Goal: Transaction & Acquisition: Purchase product/service

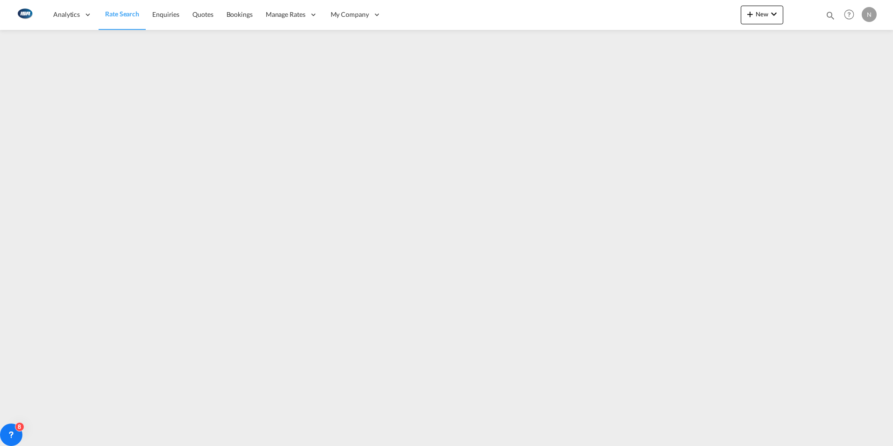
click at [124, 18] on span "Rate Search" at bounding box center [122, 13] width 34 height 9
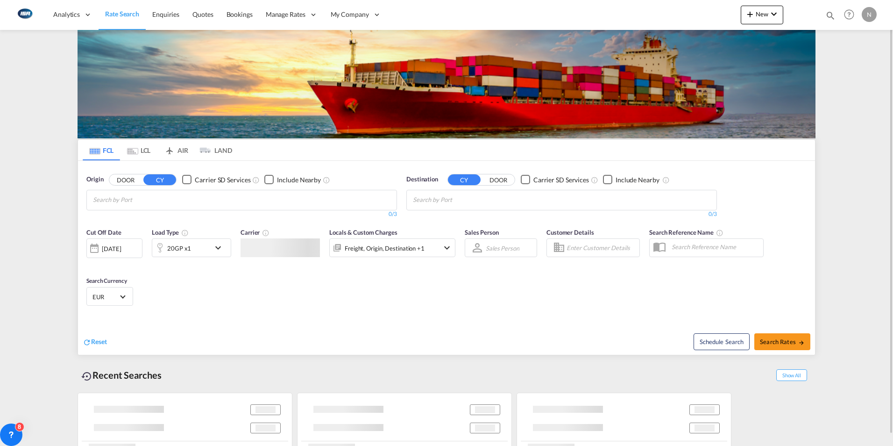
click at [143, 148] on md-tab-item "LCL" at bounding box center [138, 150] width 37 height 21
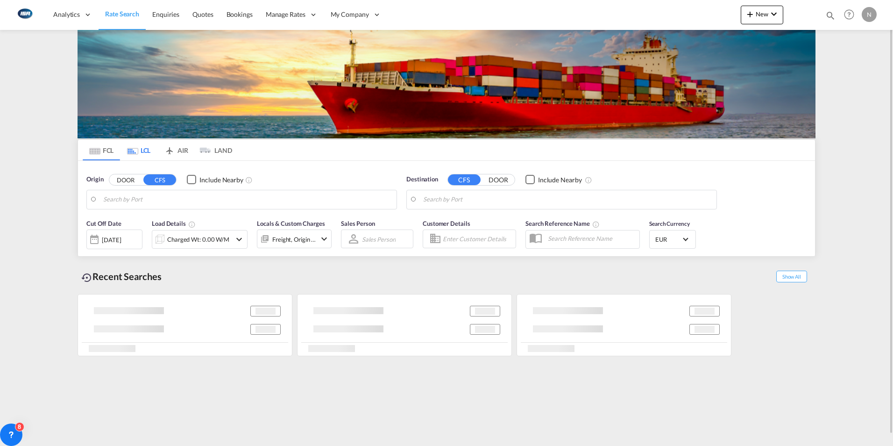
click at [117, 204] on input "Search by Port" at bounding box center [247, 200] width 289 height 14
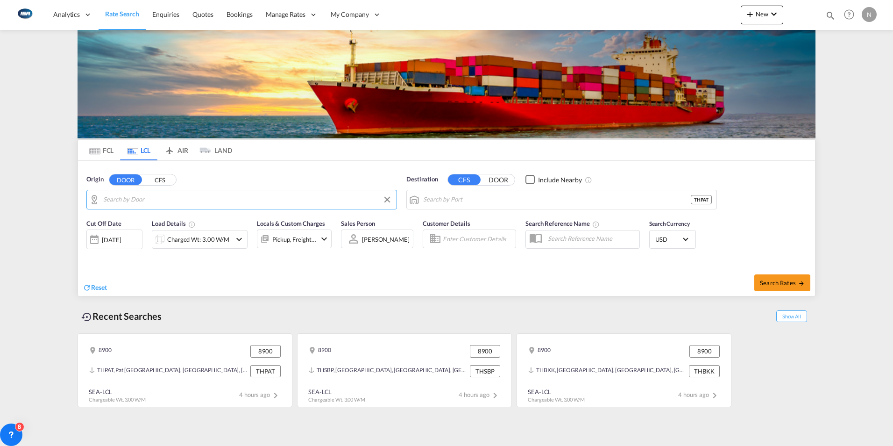
type input "DK-8900, Randers By, Randers C"
click at [514, 205] on input "Pat [GEOGRAPHIC_DATA], [GEOGRAPHIC_DATA]" at bounding box center [567, 200] width 289 height 14
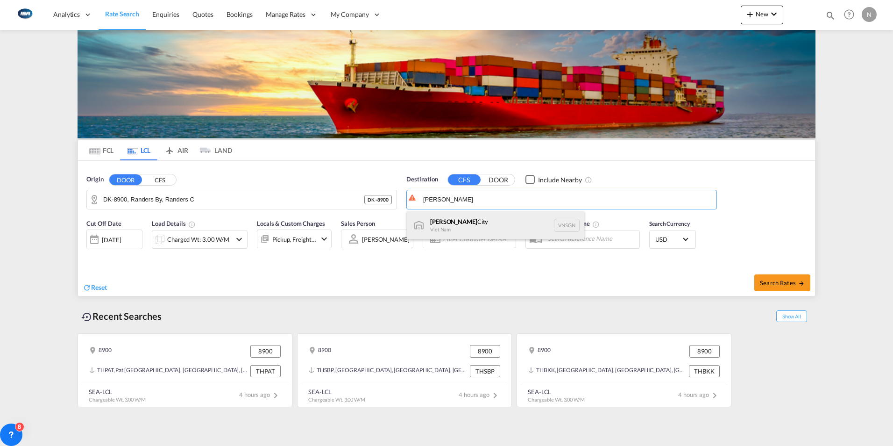
click at [448, 222] on div "[GEOGRAPHIC_DATA] [GEOGRAPHIC_DATA] VNSGN" at bounding box center [496, 225] width 178 height 28
type input "[GEOGRAPHIC_DATA], VNSGN"
click at [240, 241] on md-icon "icon-chevron-down" at bounding box center [239, 239] width 11 height 11
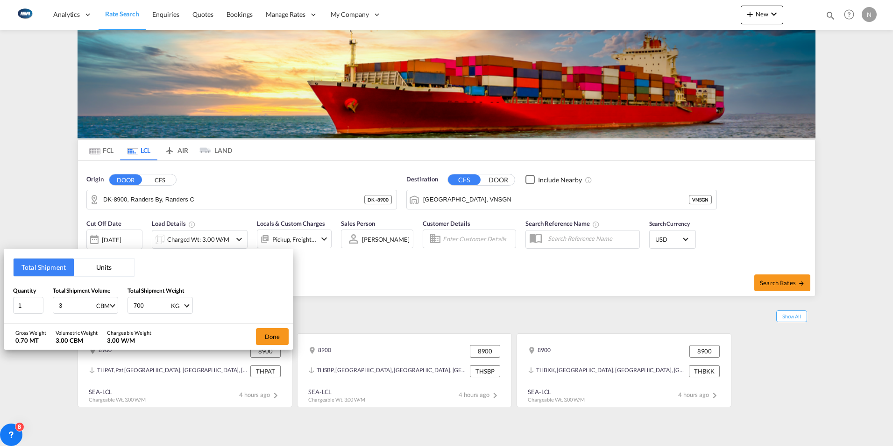
click at [79, 305] on input "3" at bounding box center [76, 305] width 37 height 16
type input "1.5"
type input "300"
click at [269, 330] on button "Done" at bounding box center [272, 336] width 33 height 17
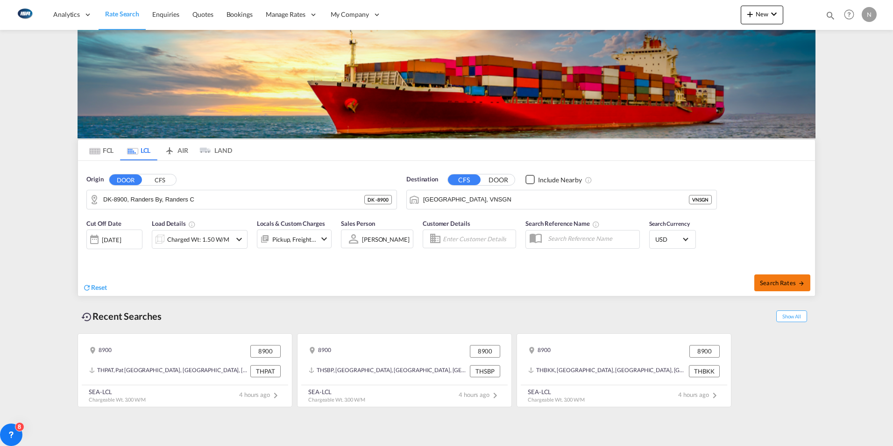
click at [789, 281] on span "Search Rates" at bounding box center [782, 282] width 45 height 7
type input "8900 to VNSGN / [DATE]"
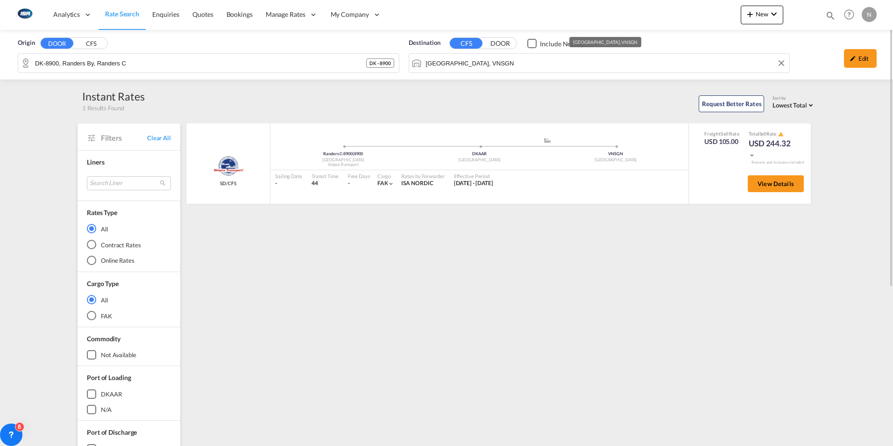
click at [482, 64] on input "[GEOGRAPHIC_DATA], VNSGN" at bounding box center [605, 63] width 359 height 14
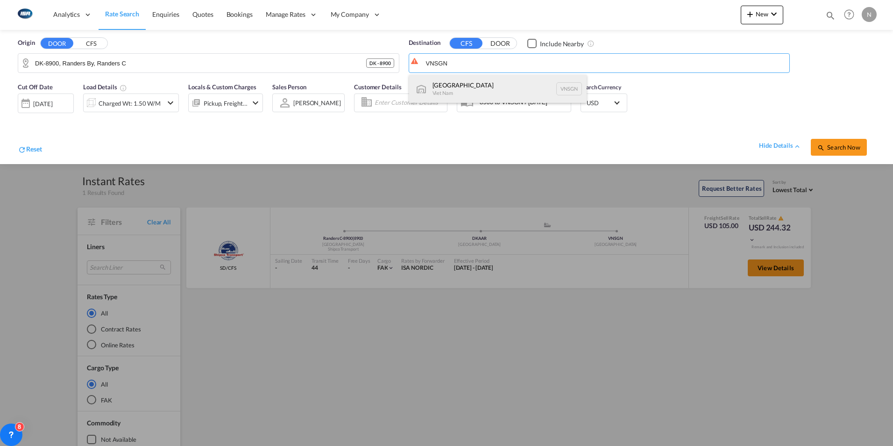
click at [449, 89] on div "[GEOGRAPHIC_DATA] [GEOGRAPHIC_DATA] VNSGN" at bounding box center [498, 89] width 178 height 28
type input "[GEOGRAPHIC_DATA], VNSGN"
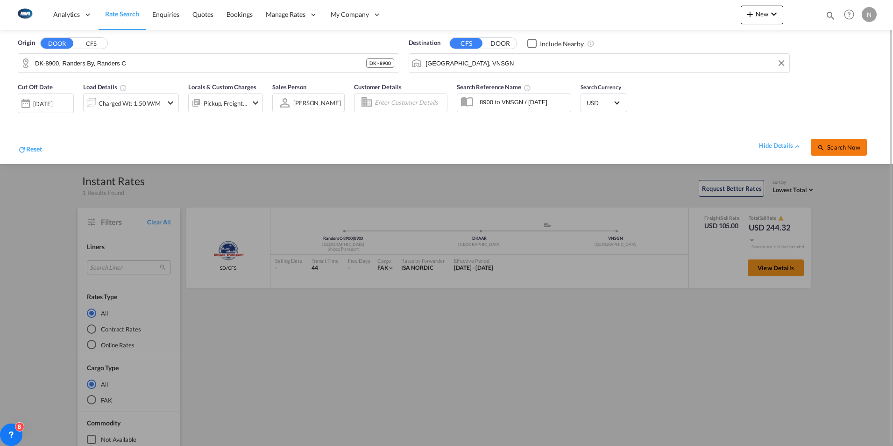
click at [848, 144] on span "Search Now" at bounding box center [839, 146] width 43 height 7
